Goal: Task Accomplishment & Management: Use online tool/utility

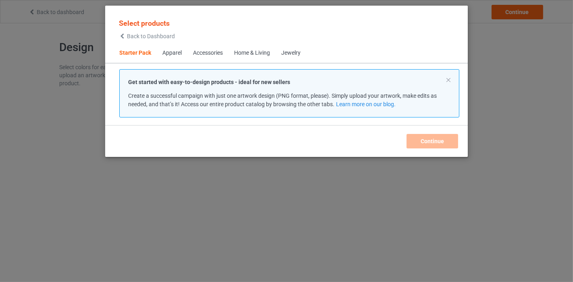
click at [246, 54] on div "Home & Living" at bounding box center [252, 53] width 36 height 8
click at [261, 56] on div "Home & Living" at bounding box center [252, 53] width 36 height 8
click at [136, 57] on span "Starter Pack" at bounding box center [135, 52] width 43 height 19
click at [246, 57] on span "Home & Living" at bounding box center [251, 52] width 47 height 19
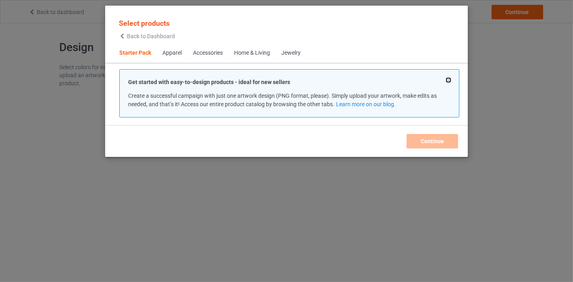
click at [448, 79] on button at bounding box center [448, 80] width 4 height 4
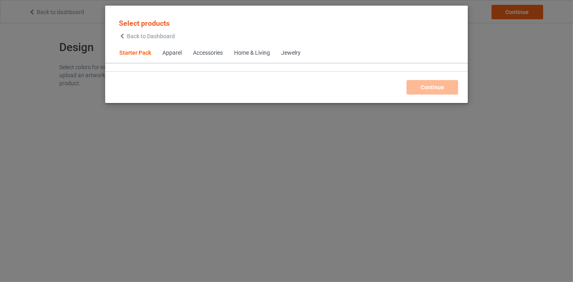
click at [122, 36] on icon at bounding box center [122, 36] width 7 height 6
click at [134, 35] on span "Back to Dashboard" at bounding box center [151, 36] width 48 height 6
click at [124, 51] on span "Starter Pack" at bounding box center [135, 52] width 43 height 19
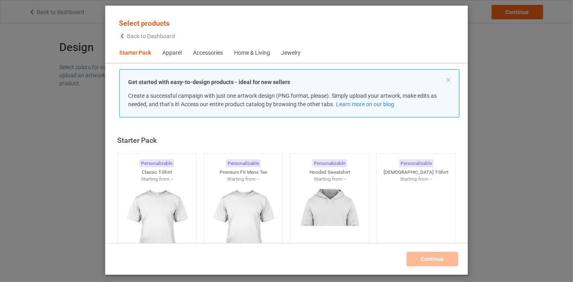
scroll to position [10, 0]
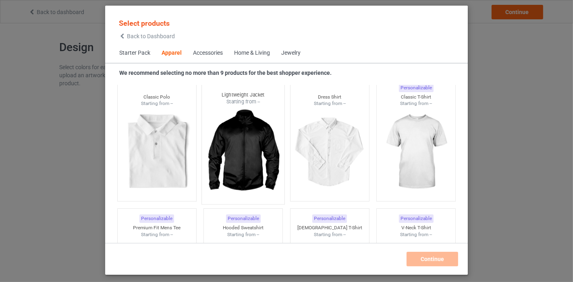
scroll to position [323, 0]
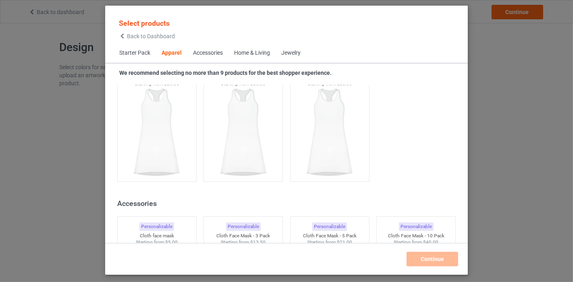
scroll to position [1521, 0]
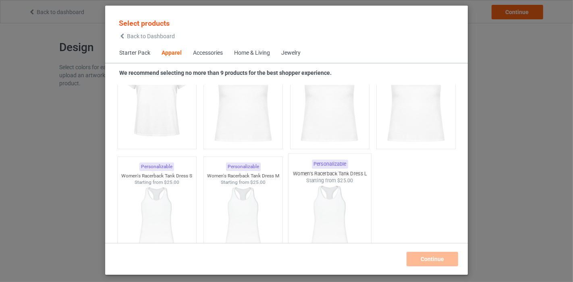
scroll to position [1476, 0]
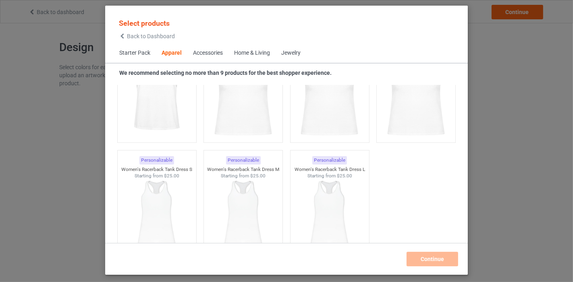
scroll to position [1521, 0]
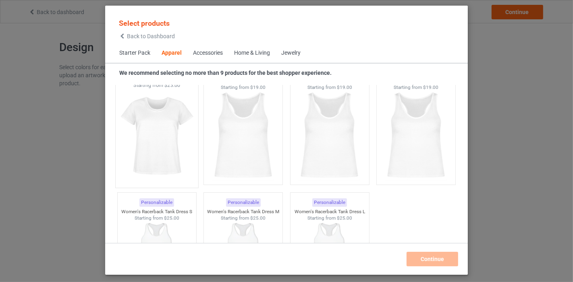
click at [164, 183] on div "Personalizable Women's AOP T-Shirt L Starting from $23.00" at bounding box center [156, 123] width 83 height 130
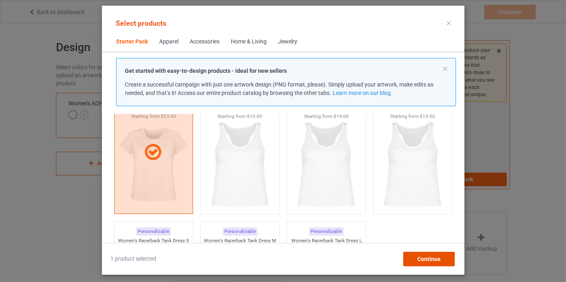
click at [441, 259] on div "Continue" at bounding box center [429, 259] width 52 height 14
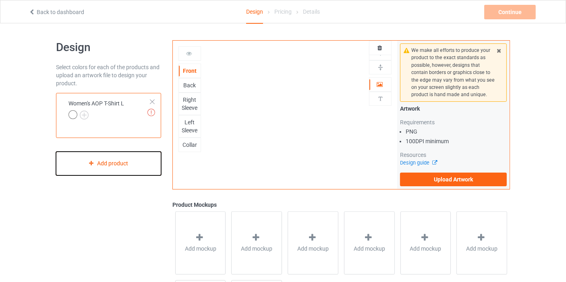
click at [124, 163] on div "Add product" at bounding box center [108, 164] width 105 height 24
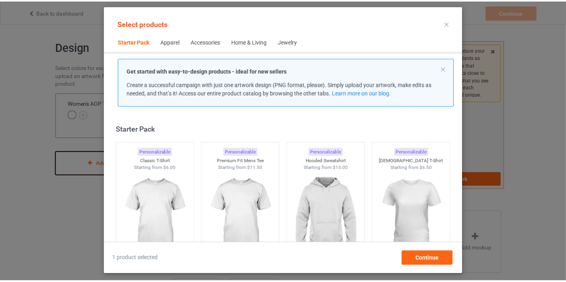
scroll to position [10, 0]
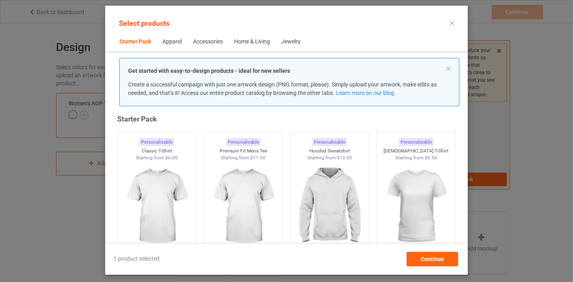
click at [450, 21] on div at bounding box center [452, 23] width 14 height 13
click at [451, 20] on div at bounding box center [452, 23] width 14 height 13
click at [451, 22] on icon at bounding box center [452, 23] width 4 height 4
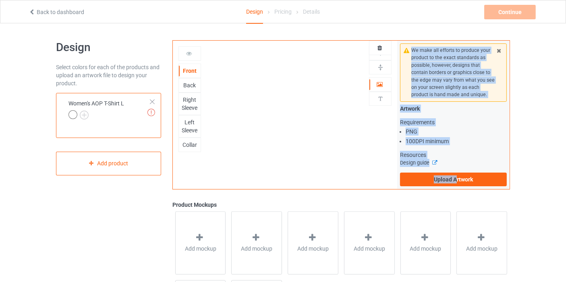
drag, startPoint x: 384, startPoint y: 183, endPoint x: 369, endPoint y: 183, distance: 14.9
click at [369, 183] on div "Front Back Right Sleeve Left Sleeve Collar Artwork Upload artwork before adding…" at bounding box center [340, 114] width 337 height 149
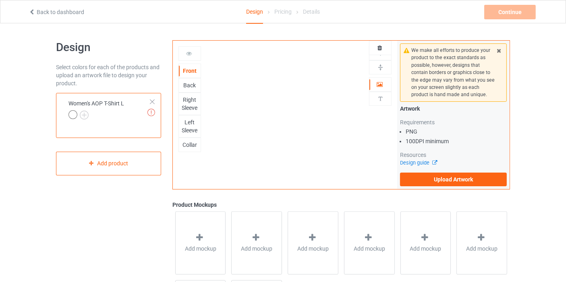
click at [508, 184] on div "We make all efforts to produce your product to the exact standards as possible,…" at bounding box center [453, 115] width 112 height 149
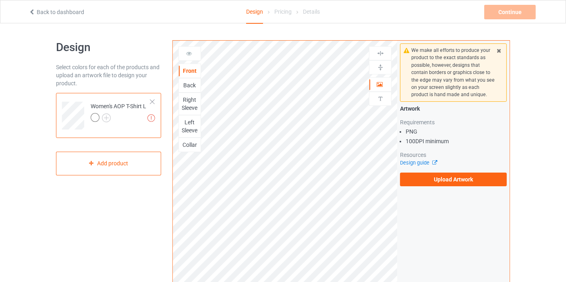
click at [499, 50] on icon at bounding box center [498, 50] width 7 height 6
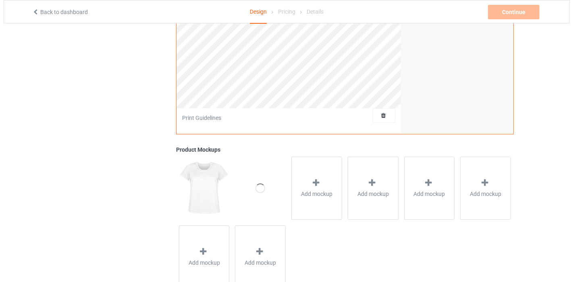
scroll to position [238, 0]
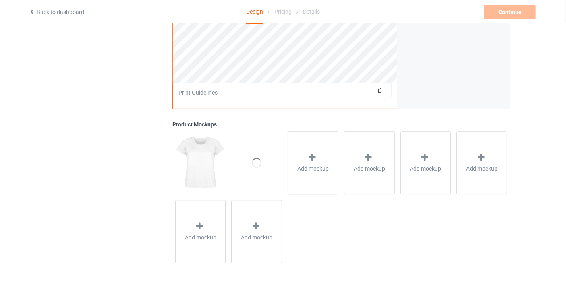
click at [256, 153] on div at bounding box center [256, 162] width 51 height 63
click at [305, 160] on div "Add mockup" at bounding box center [313, 162] width 51 height 63
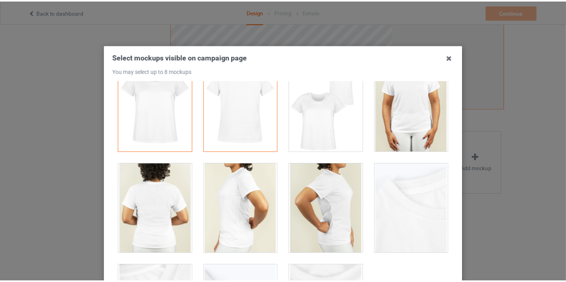
scroll to position [0, 0]
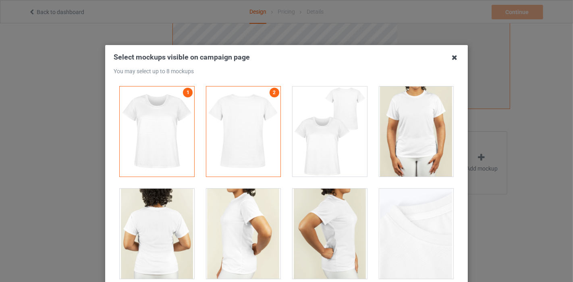
click at [452, 54] on icon at bounding box center [454, 57] width 13 height 13
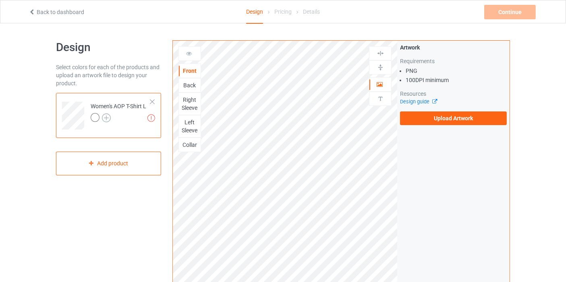
click at [109, 118] on img at bounding box center [106, 118] width 9 height 9
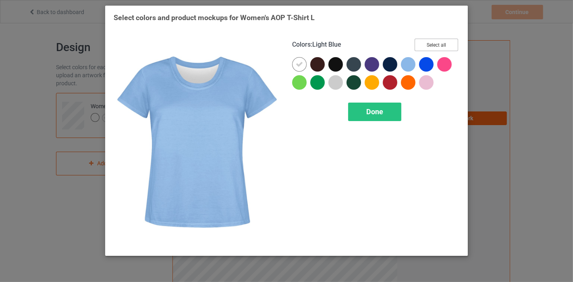
click at [421, 42] on button "Select all" at bounding box center [435, 45] width 43 height 12
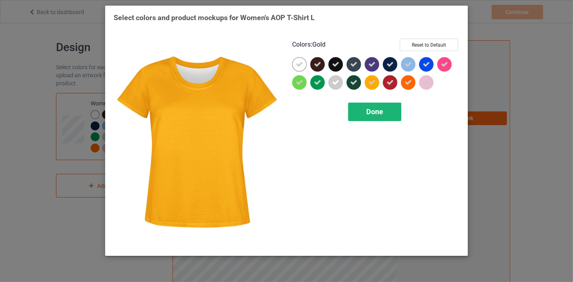
click at [368, 103] on div "Done" at bounding box center [374, 112] width 53 height 19
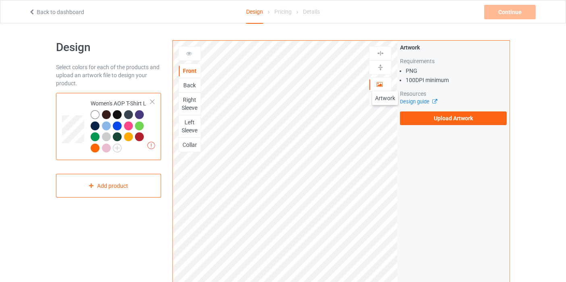
click at [385, 83] on div at bounding box center [380, 85] width 22 height 8
click at [188, 50] on icon at bounding box center [189, 53] width 7 height 6
click at [563, 207] on div "Design Select colors for each of the products and upload an artwork file to des…" at bounding box center [283, 272] width 566 height 498
click at [447, 117] on label "Upload Artwork" at bounding box center [453, 119] width 107 height 14
click at [0, 0] on input "Upload Artwork" at bounding box center [0, 0] width 0 height 0
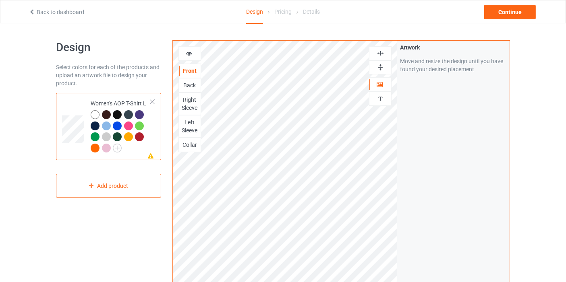
click at [192, 62] on div "Front Back Right Sleeve Left Sleeve Collar" at bounding box center [189, 99] width 23 height 106
click at [190, 55] on icon at bounding box center [189, 53] width 7 height 6
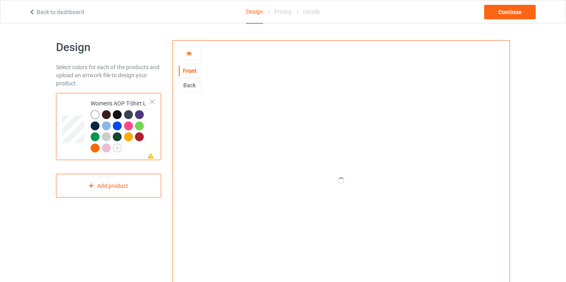
click at [188, 47] on div at bounding box center [189, 53] width 23 height 14
click at [190, 49] on div at bounding box center [189, 53] width 23 height 14
click at [189, 55] on icon at bounding box center [189, 53] width 7 height 6
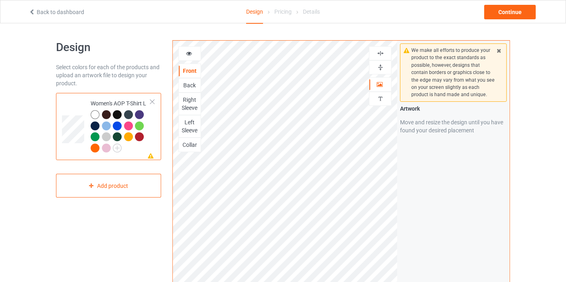
click at [382, 51] on img at bounding box center [381, 54] width 8 height 8
click at [380, 67] on img at bounding box center [381, 68] width 8 height 8
click at [378, 70] on img at bounding box center [381, 68] width 8 height 8
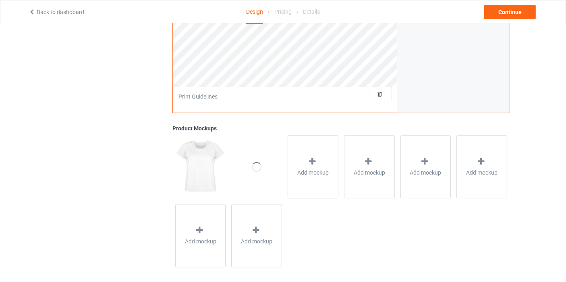
scroll to position [238, 0]
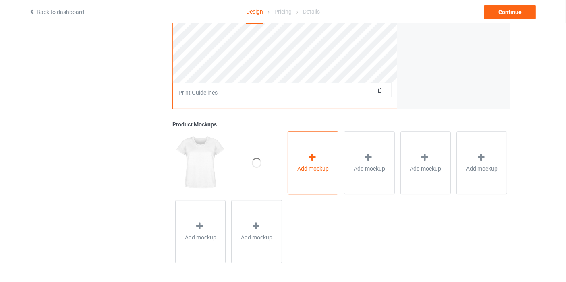
click at [295, 182] on div "Add mockup" at bounding box center [313, 162] width 51 height 63
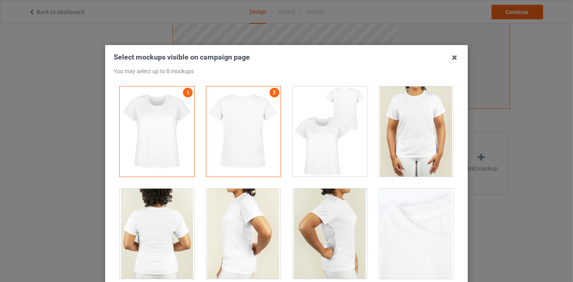
click at [163, 146] on div at bounding box center [157, 132] width 74 height 90
click at [240, 139] on div at bounding box center [243, 132] width 74 height 90
click at [314, 137] on div at bounding box center [329, 132] width 74 height 90
click at [313, 137] on div at bounding box center [329, 132] width 74 height 90
click at [455, 61] on icon at bounding box center [454, 57] width 13 height 13
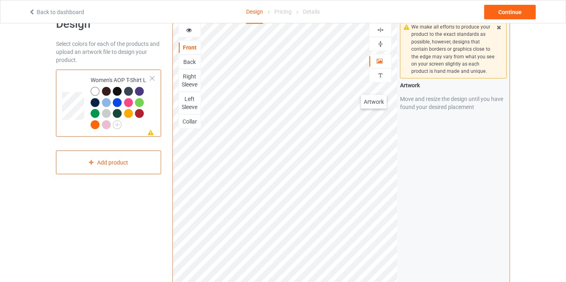
scroll to position [0, 0]
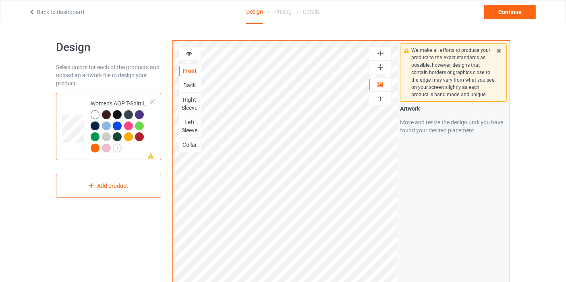
click at [500, 55] on div "We make all efforts to produce your product to the exact standards as possible,…" at bounding box center [453, 72] width 107 height 58
click at [498, 52] on icon at bounding box center [498, 50] width 7 height 6
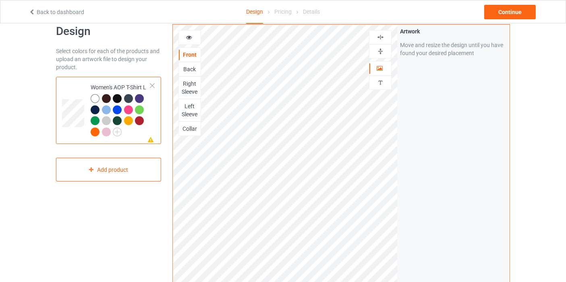
scroll to position [14, 0]
